Goal: Task Accomplishment & Management: Use online tool/utility

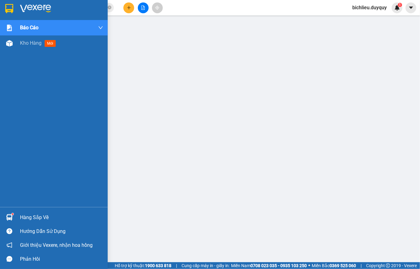
click at [9, 7] on img at bounding box center [9, 8] width 8 height 9
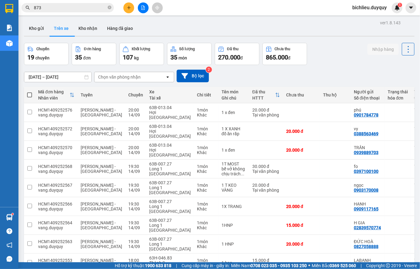
click at [142, 77] on div "Chọn văn phòng nhận" at bounding box center [130, 77] width 71 height 10
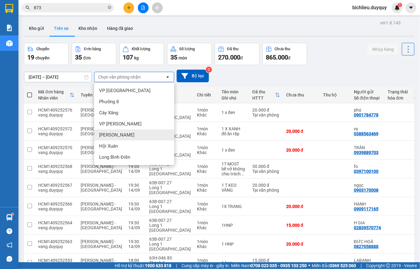
click at [122, 138] on div "[PERSON_NAME]" at bounding box center [134, 134] width 80 height 11
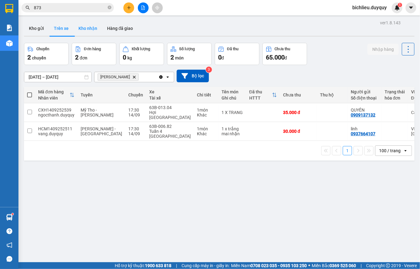
drag, startPoint x: 88, startPoint y: 26, endPoint x: 109, endPoint y: 41, distance: 25.0
click at [88, 26] on button "Kho nhận" at bounding box center [88, 28] width 29 height 15
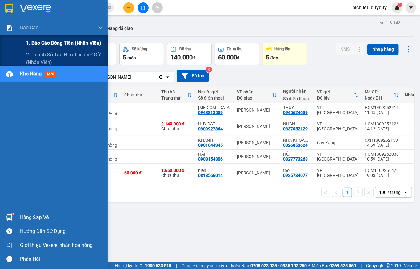
click at [48, 45] on span "1. Báo cáo dòng tiền (nhân viên)" at bounding box center [63, 43] width 75 height 8
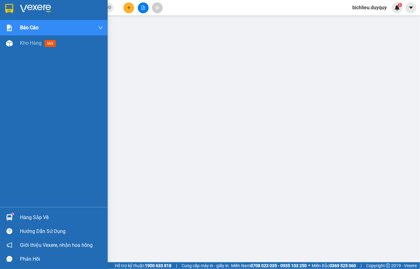
drag, startPoint x: 6, startPoint y: 8, endPoint x: 43, endPoint y: 28, distance: 42.0
click at [8, 9] on img at bounding box center [9, 8] width 8 height 9
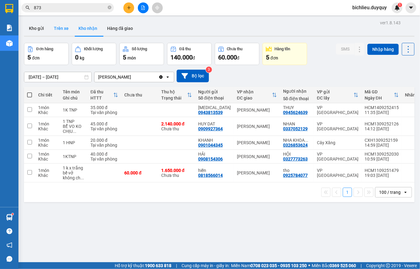
click at [62, 29] on button "Trên xe" at bounding box center [61, 28] width 25 height 15
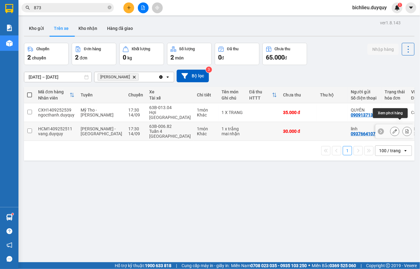
click at [405, 129] on icon at bounding box center [407, 131] width 4 height 4
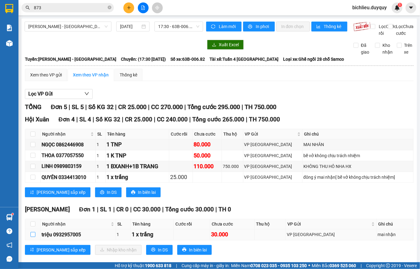
click at [32, 237] on input "checkbox" at bounding box center [32, 234] width 5 height 5
checkbox input "true"
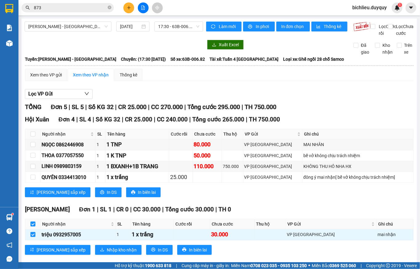
scroll to position [18, 0]
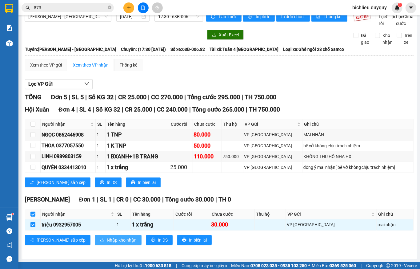
click at [107, 243] on span "Nhập kho nhận" at bounding box center [122, 240] width 30 height 7
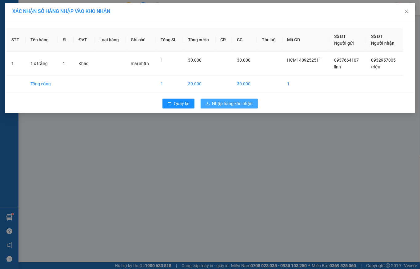
click at [228, 104] on span "Nhập hàng kho nhận" at bounding box center [232, 103] width 41 height 7
